Goal: Find specific page/section: Find specific page/section

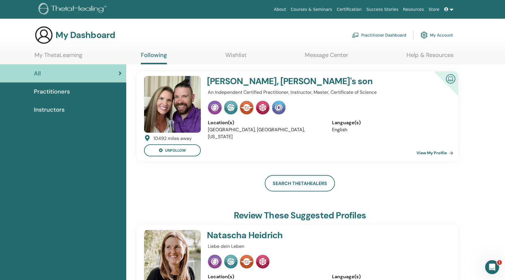
click at [69, 94] on span "Practitioners" at bounding box center [52, 91] width 36 height 9
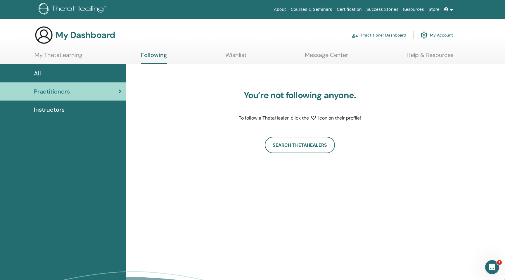
click at [68, 109] on div "Instructors" at bounding box center [63, 109] width 117 height 9
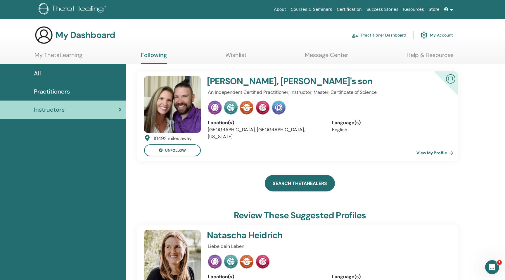
click at [299, 188] on link "Search ThetaHealers" at bounding box center [300, 183] width 70 height 16
